Goal: Find specific fact: Find specific fact

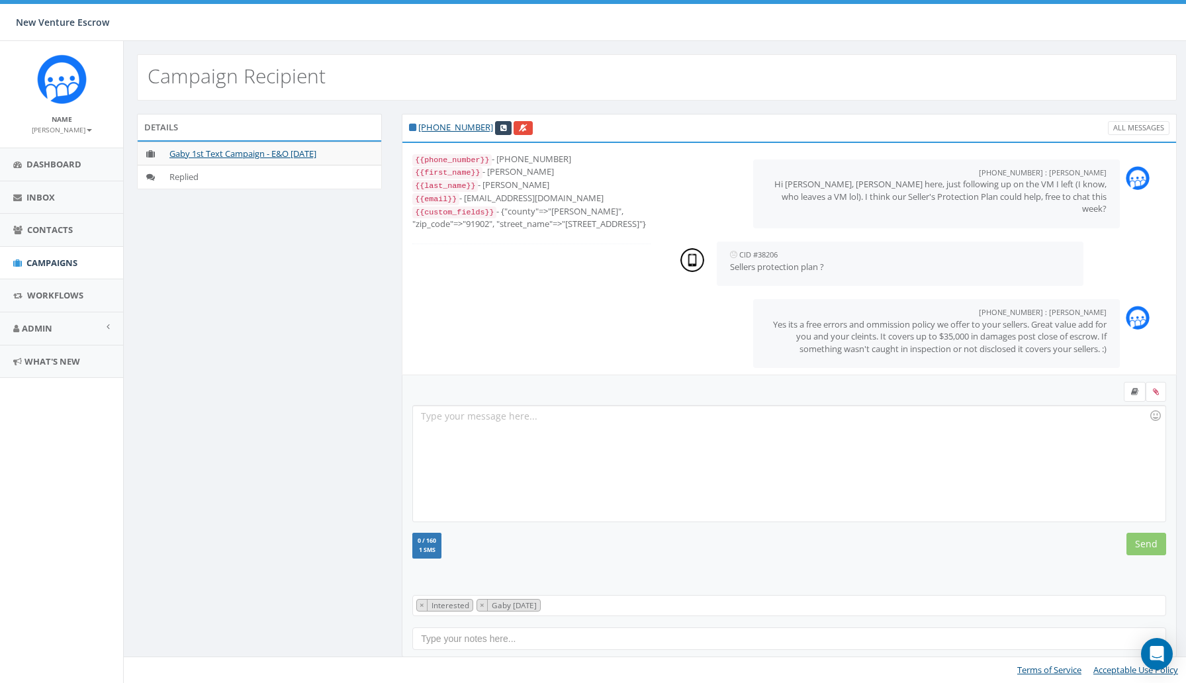
scroll to position [13, 0]
drag, startPoint x: 539, startPoint y: 195, endPoint x: 467, endPoint y: 194, distance: 72.1
click at [467, 194] on div "{{email}} - [EMAIL_ADDRESS][DOMAIN_NAME]" at bounding box center [531, 198] width 238 height 13
copy div "[EMAIL_ADDRESS][DOMAIN_NAME]"
drag, startPoint x: 572, startPoint y: 222, endPoint x: 429, endPoint y: 231, distance: 143.9
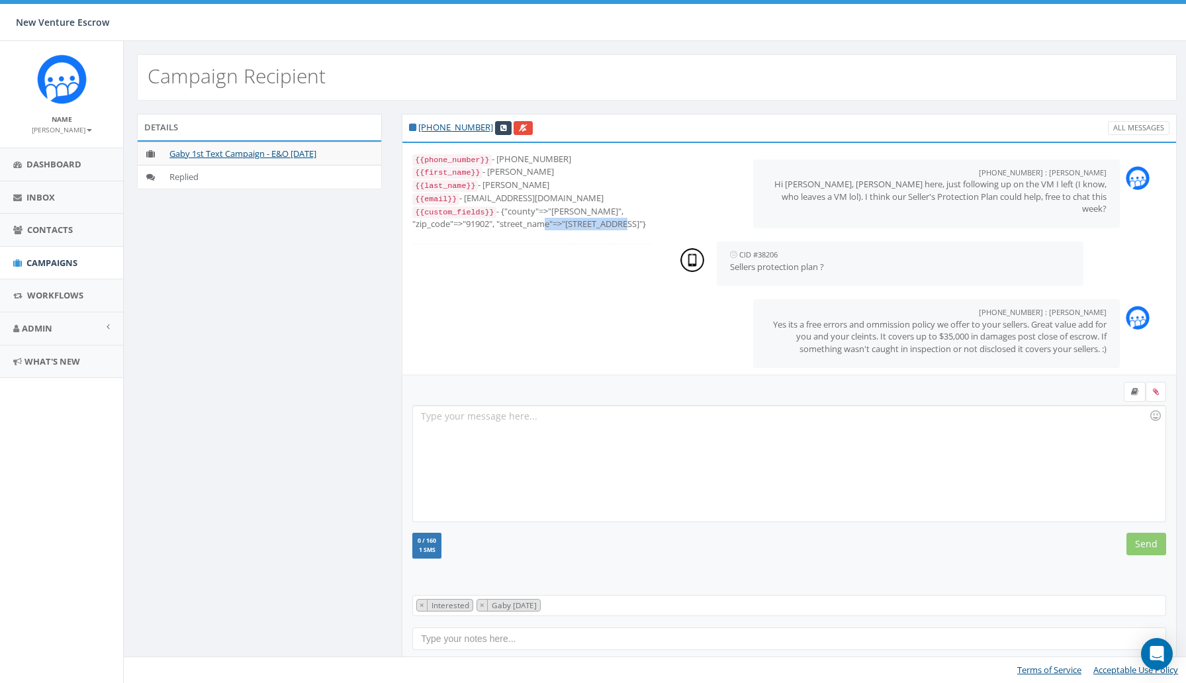
click at [429, 230] on div "{{custom_fields}} - {"county"=>"[PERSON_NAME]", "zip_code"=>"91902", "street_na…" at bounding box center [531, 217] width 238 height 25
copy div "[STREET_ADDRESS]"
click at [562, 222] on div "{{custom_fields}} - {"county"=>"[PERSON_NAME]", "zip_code"=>"91902", "street_na…" at bounding box center [531, 217] width 238 height 25
drag, startPoint x: 572, startPoint y: 223, endPoint x: 433, endPoint y: 234, distance: 139.4
click at [433, 230] on div "{{custom_fields}} - {"county"=>"[PERSON_NAME]", "zip_code"=>"91902", "street_na…" at bounding box center [531, 217] width 238 height 25
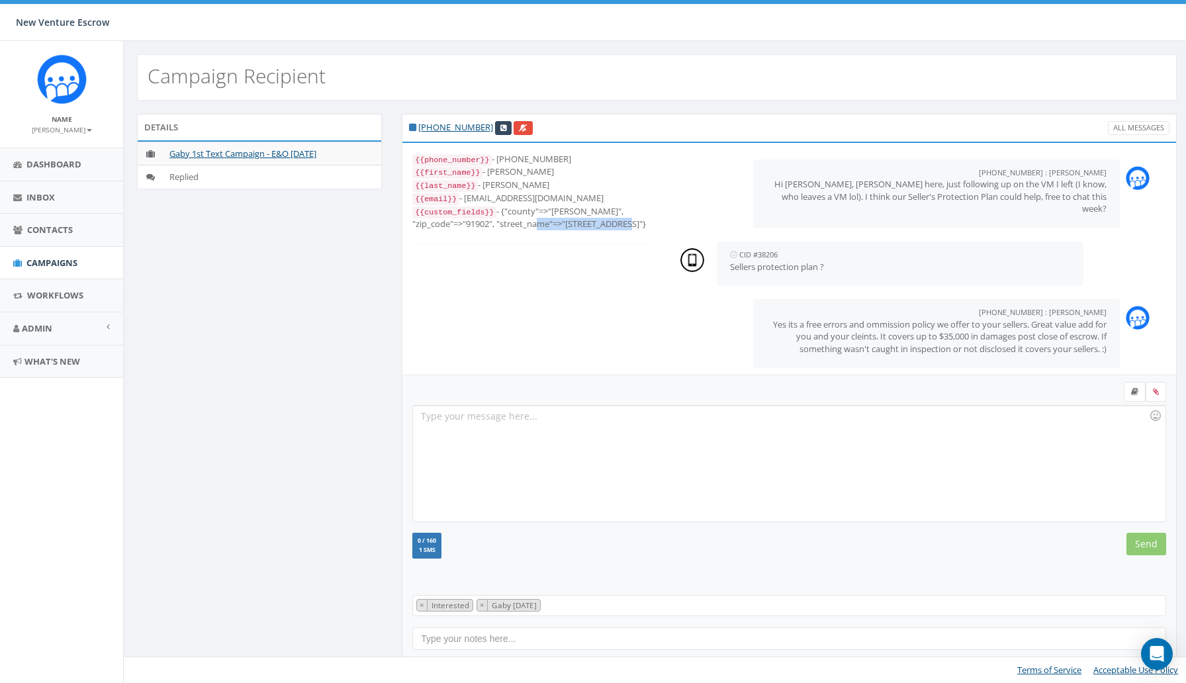
copy div "[STREET_ADDRESS]""
